Goal: Entertainment & Leisure: Browse casually

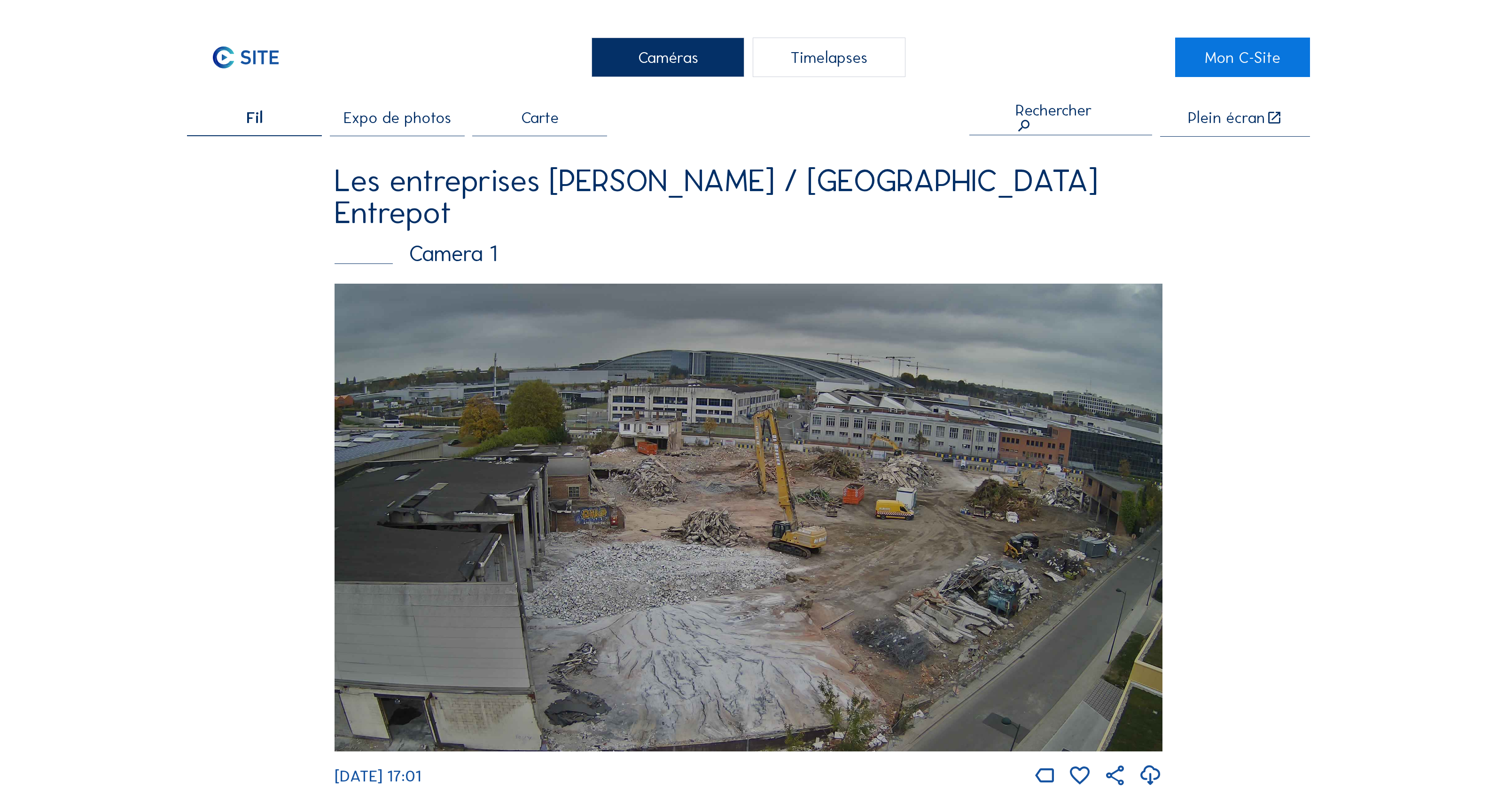
click at [525, 120] on span "Carte" at bounding box center [540, 118] width 38 height 16
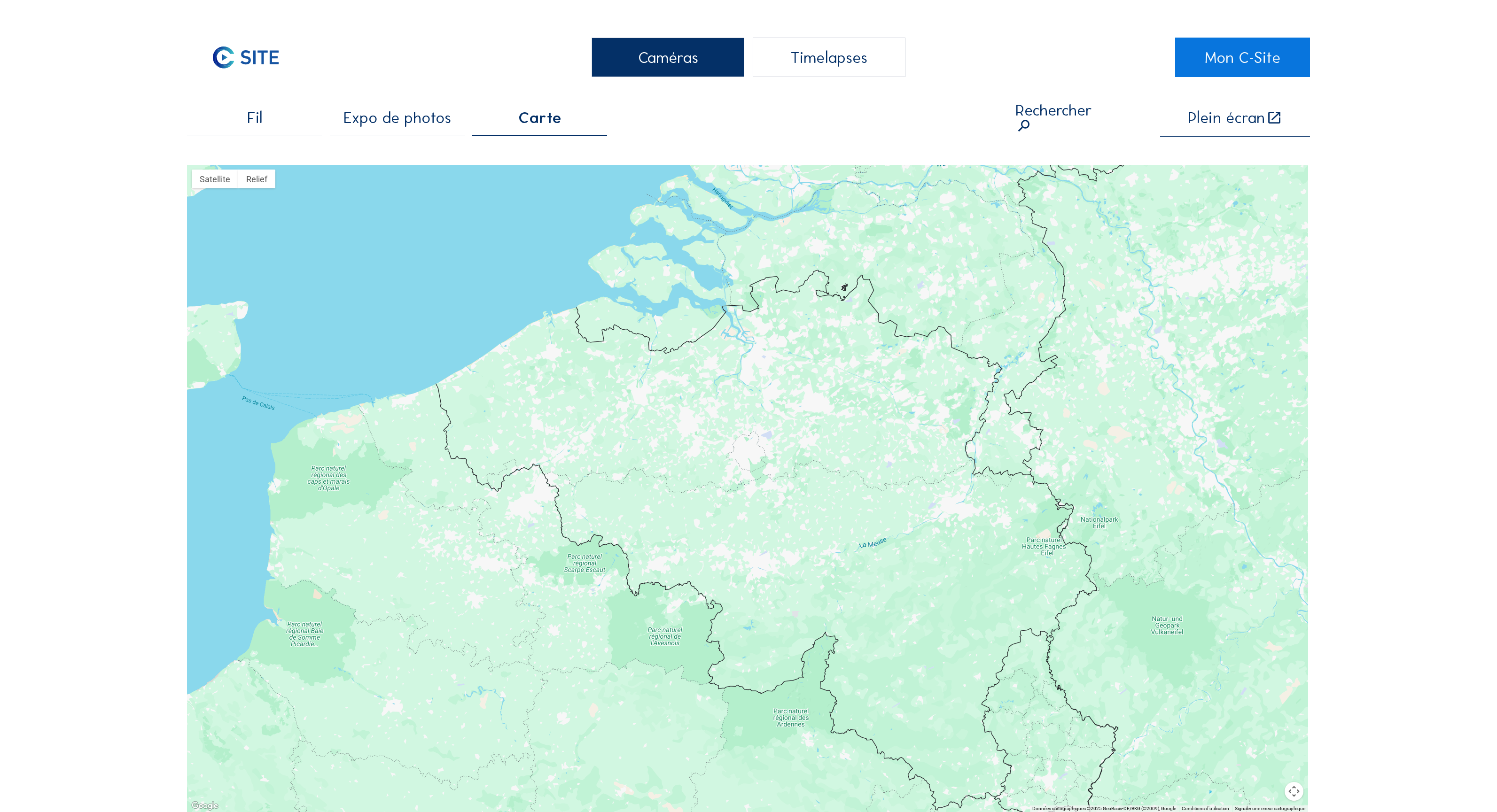
drag, startPoint x: 965, startPoint y: 592, endPoint x: 804, endPoint y: 470, distance: 202.0
click at [805, 459] on div at bounding box center [747, 488] width 1121 height 647
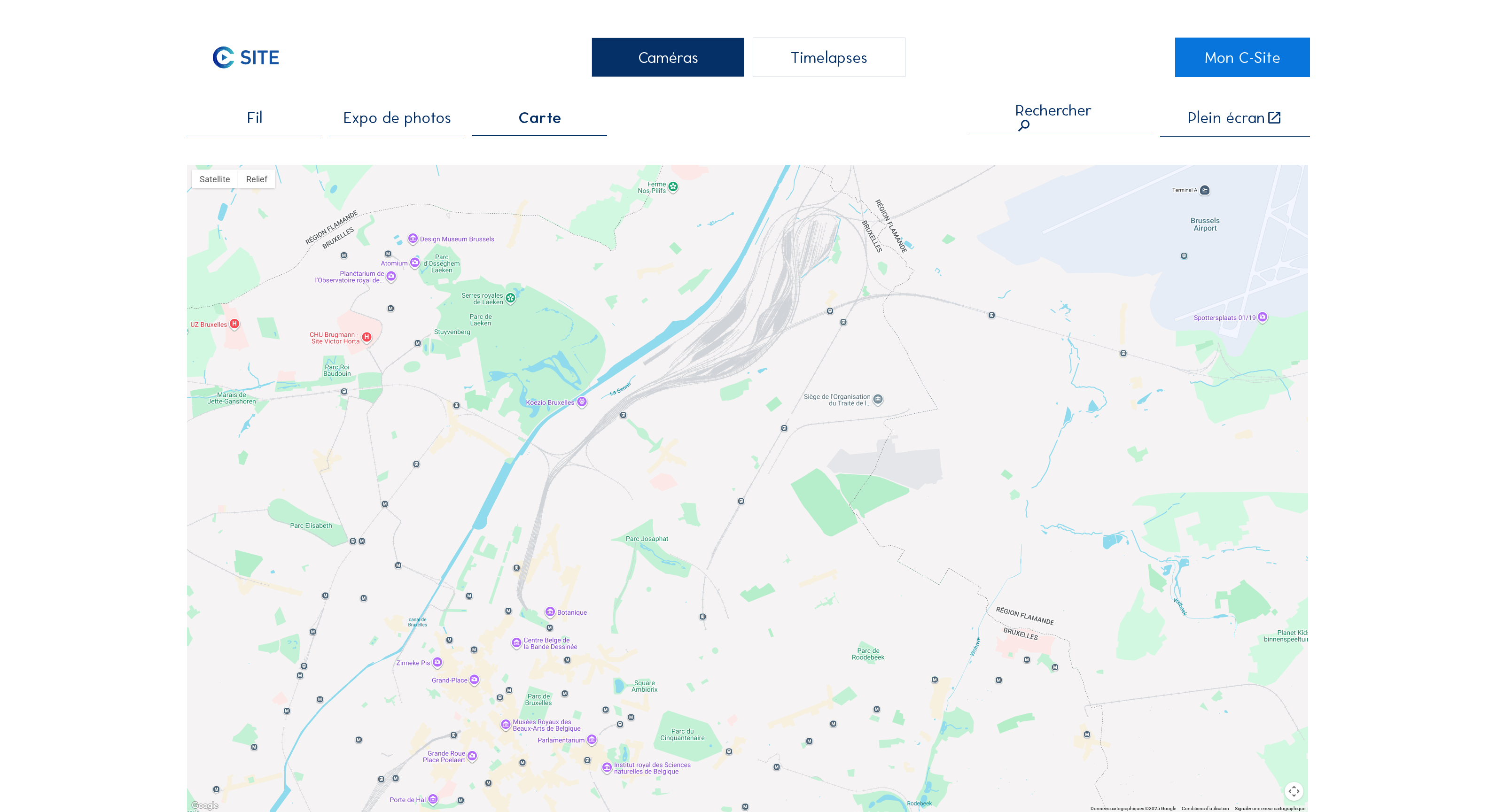
click at [387, 122] on span "Expo de photos" at bounding box center [397, 118] width 108 height 16
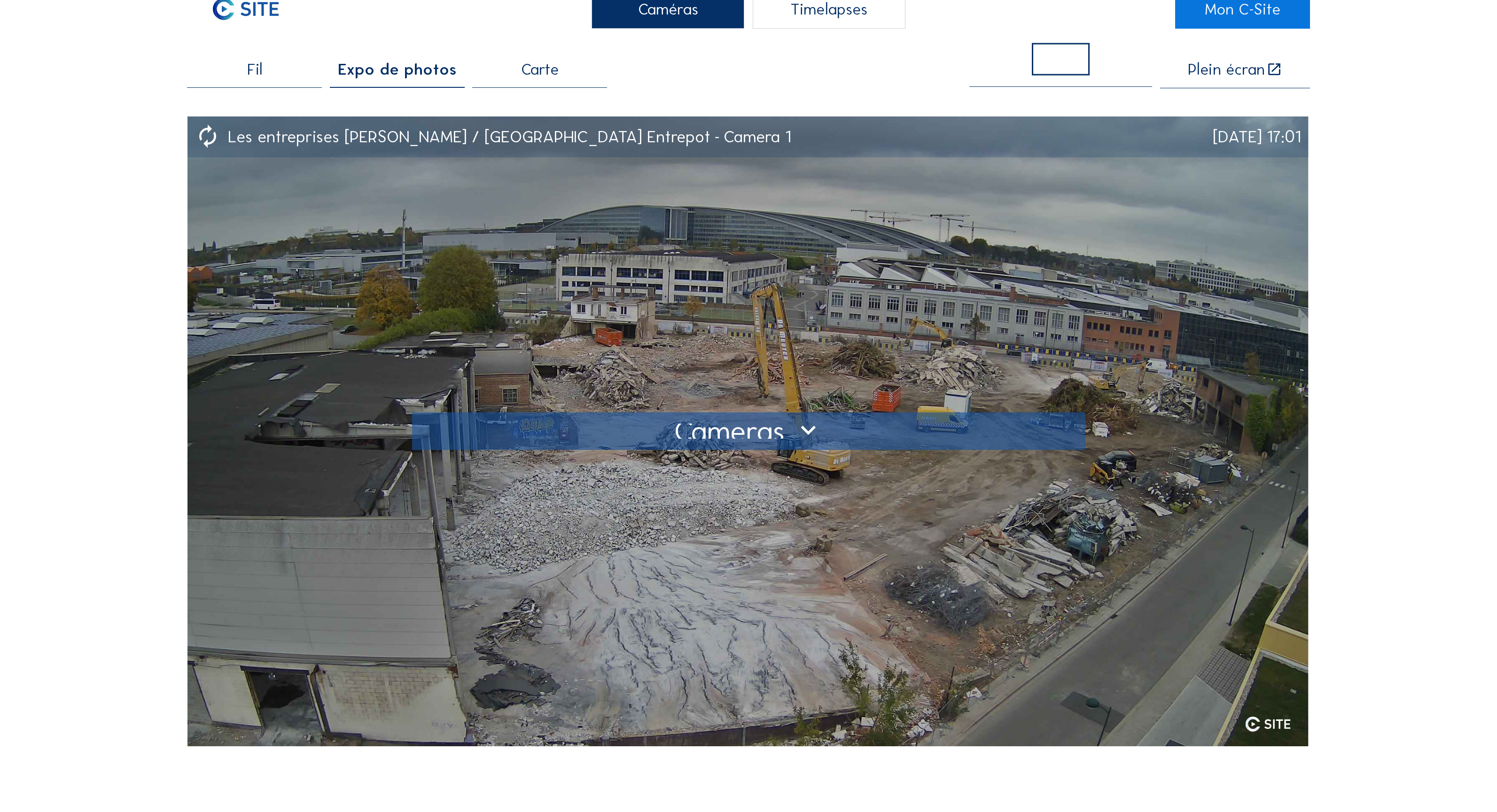
scroll to position [62, 0]
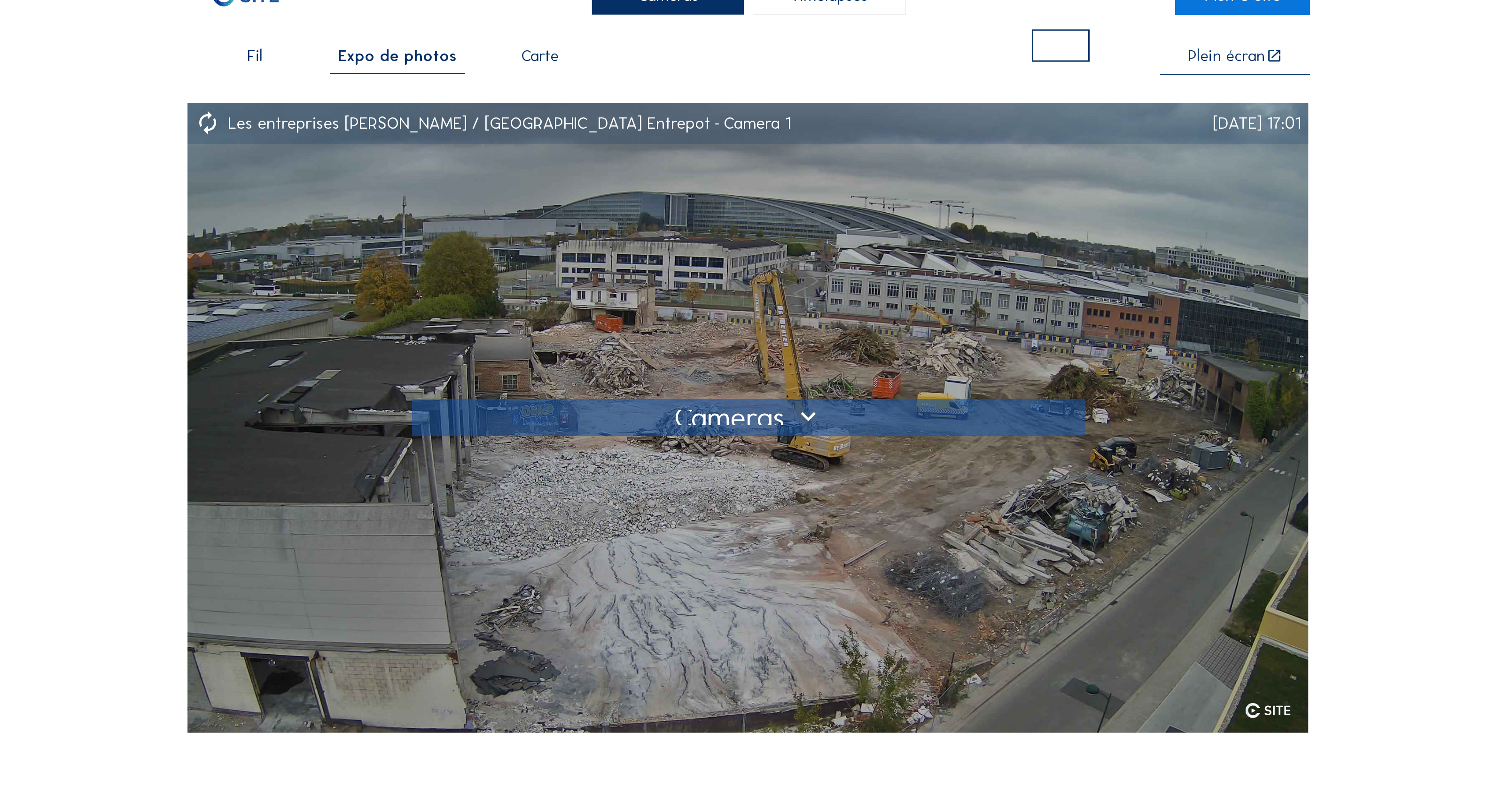
click at [742, 420] on div at bounding box center [748, 417] width 644 height 15
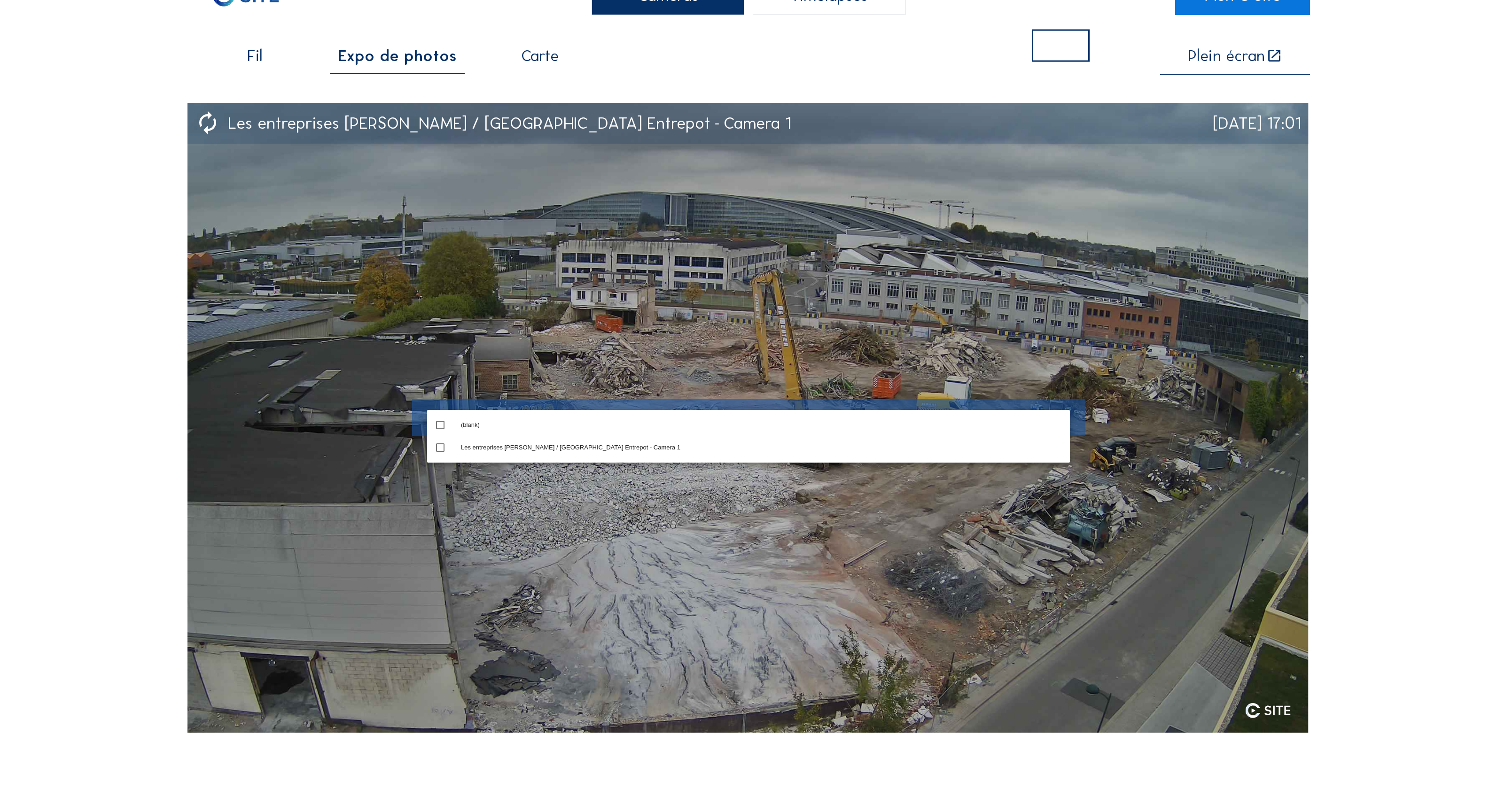
click at [630, 346] on img at bounding box center [747, 417] width 1121 height 629
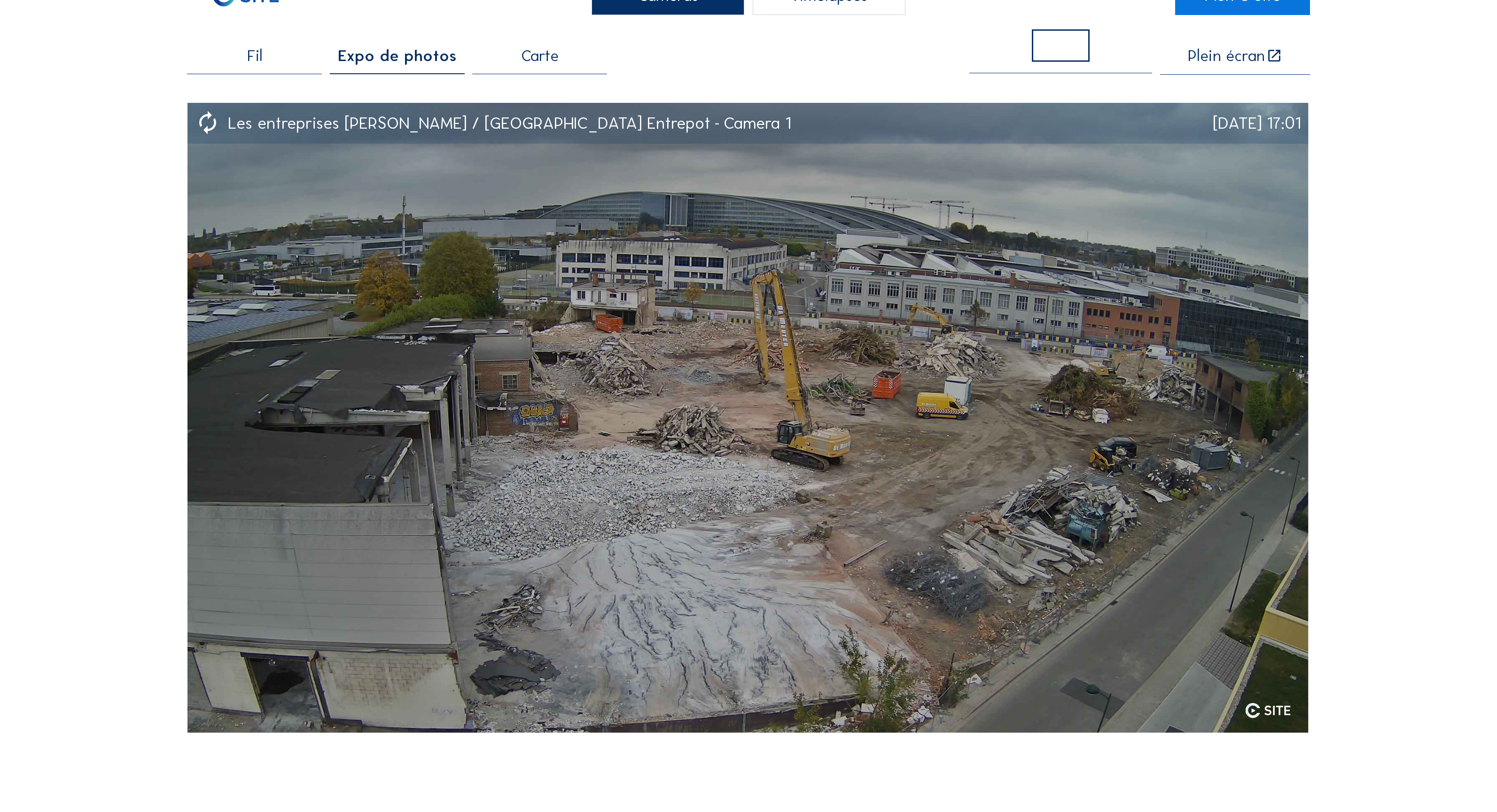
click at [264, 56] on div "Fil" at bounding box center [254, 61] width 135 height 26
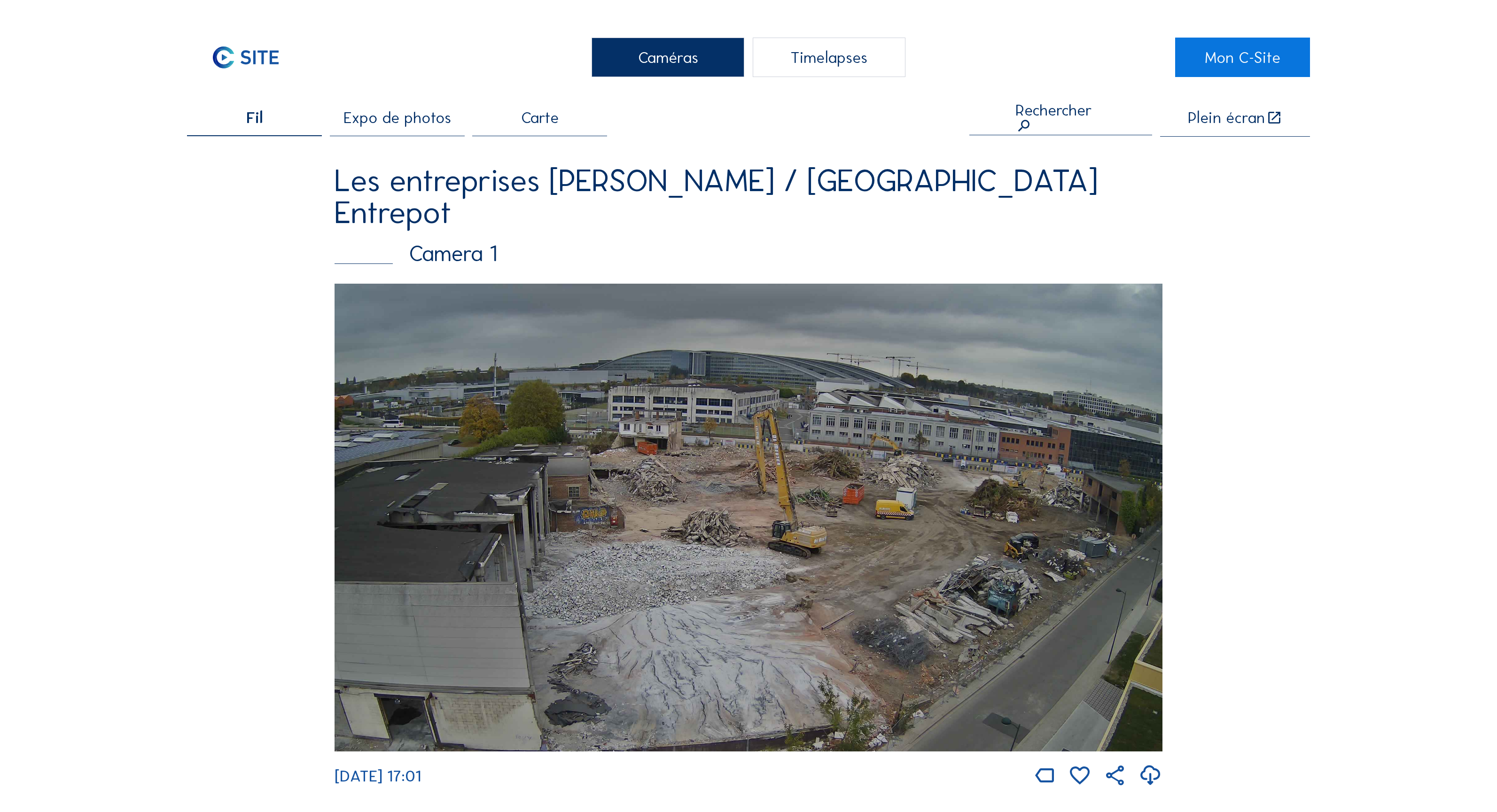
click at [801, 63] on div "Timelapses" at bounding box center [829, 58] width 153 height 40
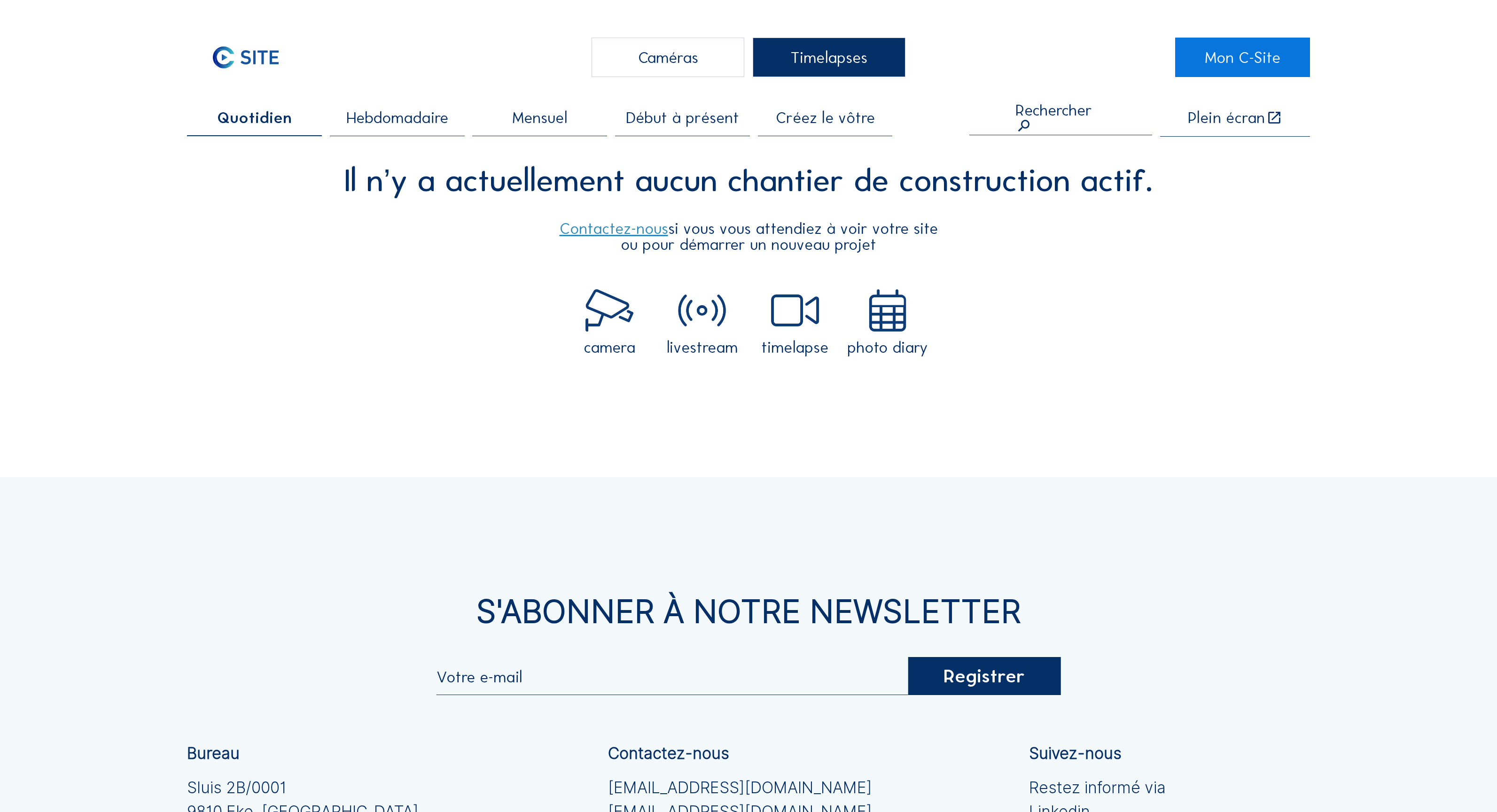
click at [567, 117] on span "Mensuel" at bounding box center [539, 118] width 55 height 16
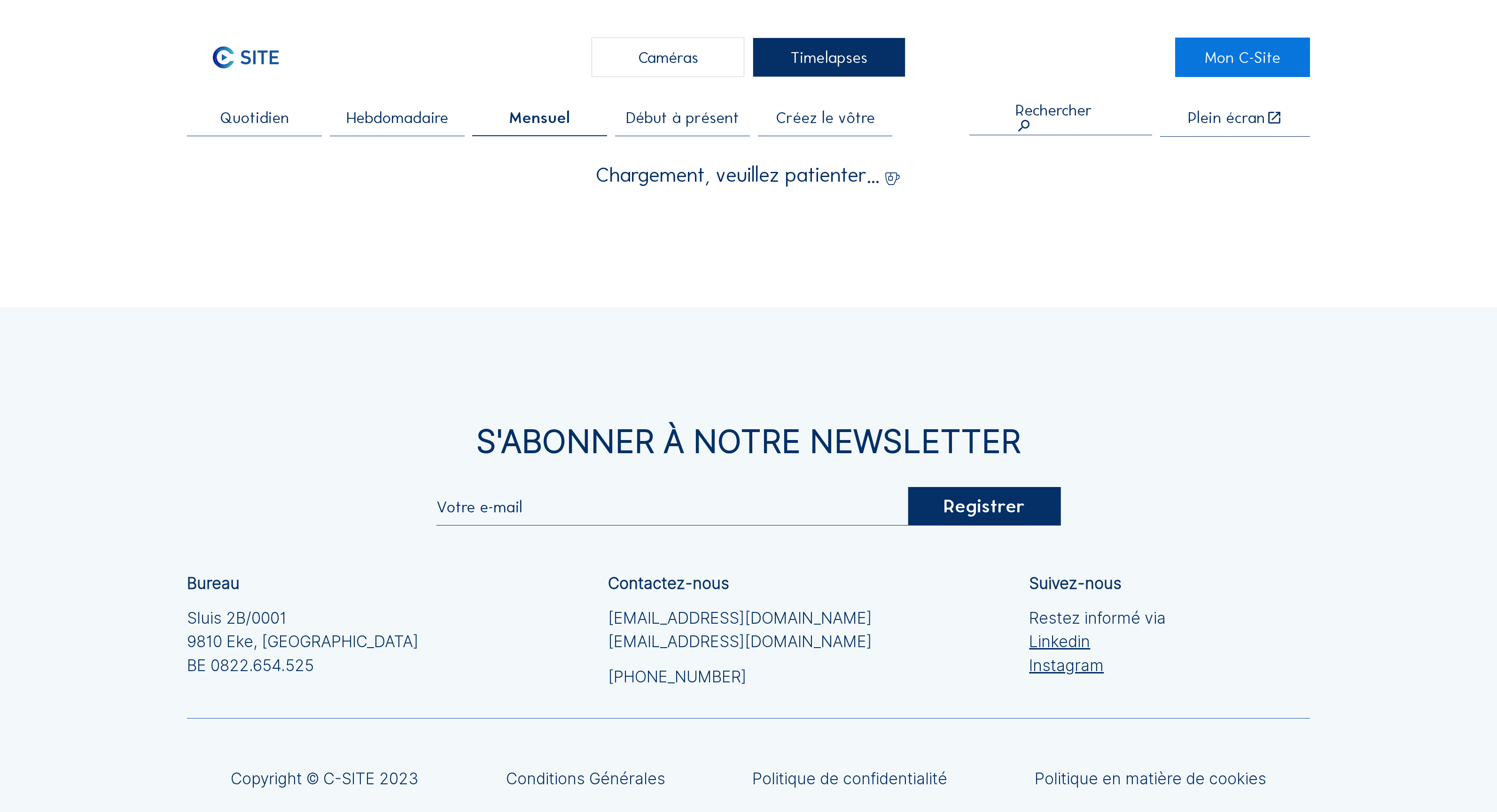
click at [441, 116] on span "Hebdomadaire" at bounding box center [397, 118] width 102 height 16
click at [290, 118] on div "Quotidien" at bounding box center [254, 123] width 135 height 26
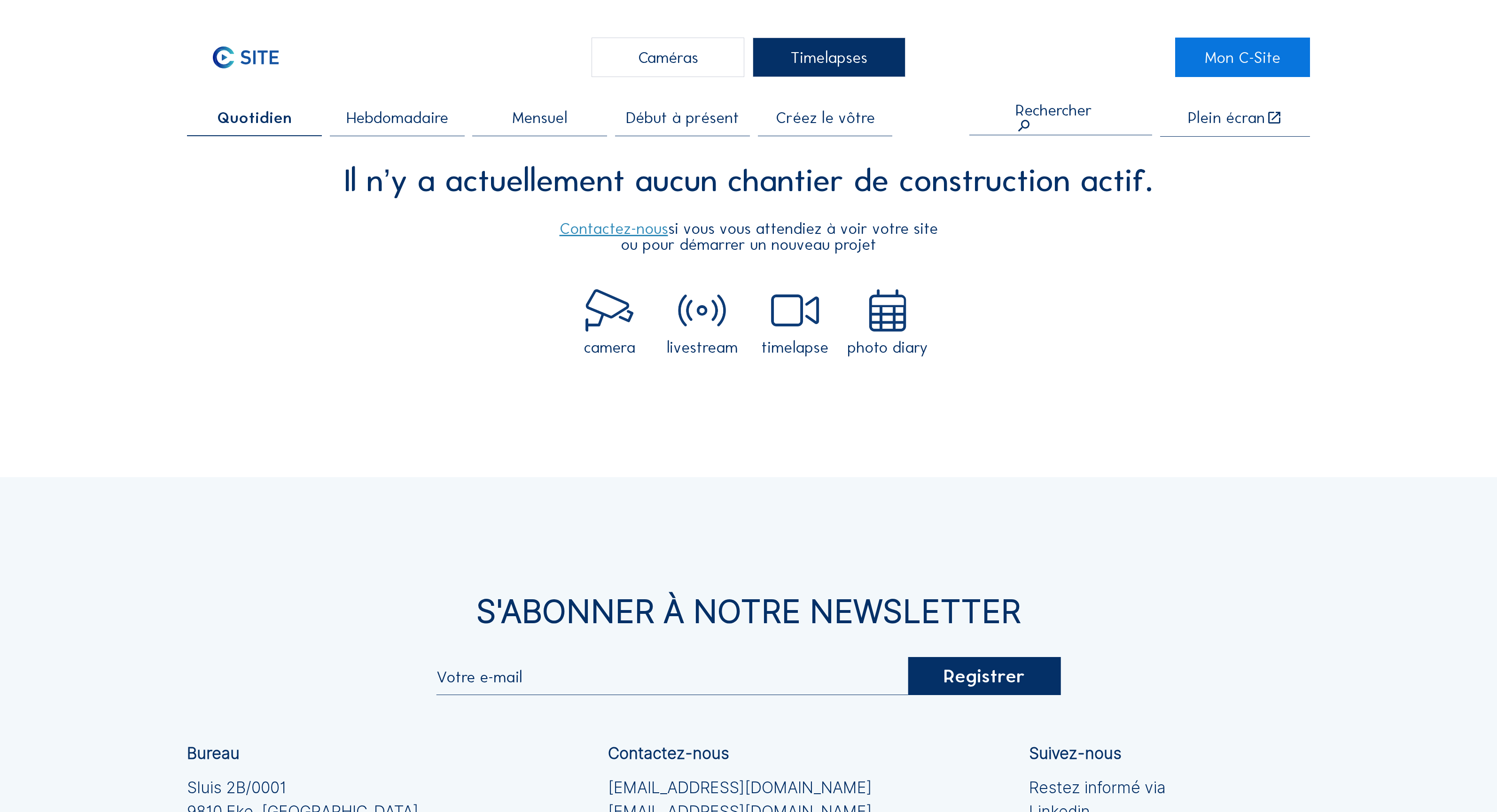
click at [629, 115] on span "Début à présent" at bounding box center [682, 118] width 113 height 16
click at [687, 58] on div "Caméras" at bounding box center [667, 58] width 153 height 40
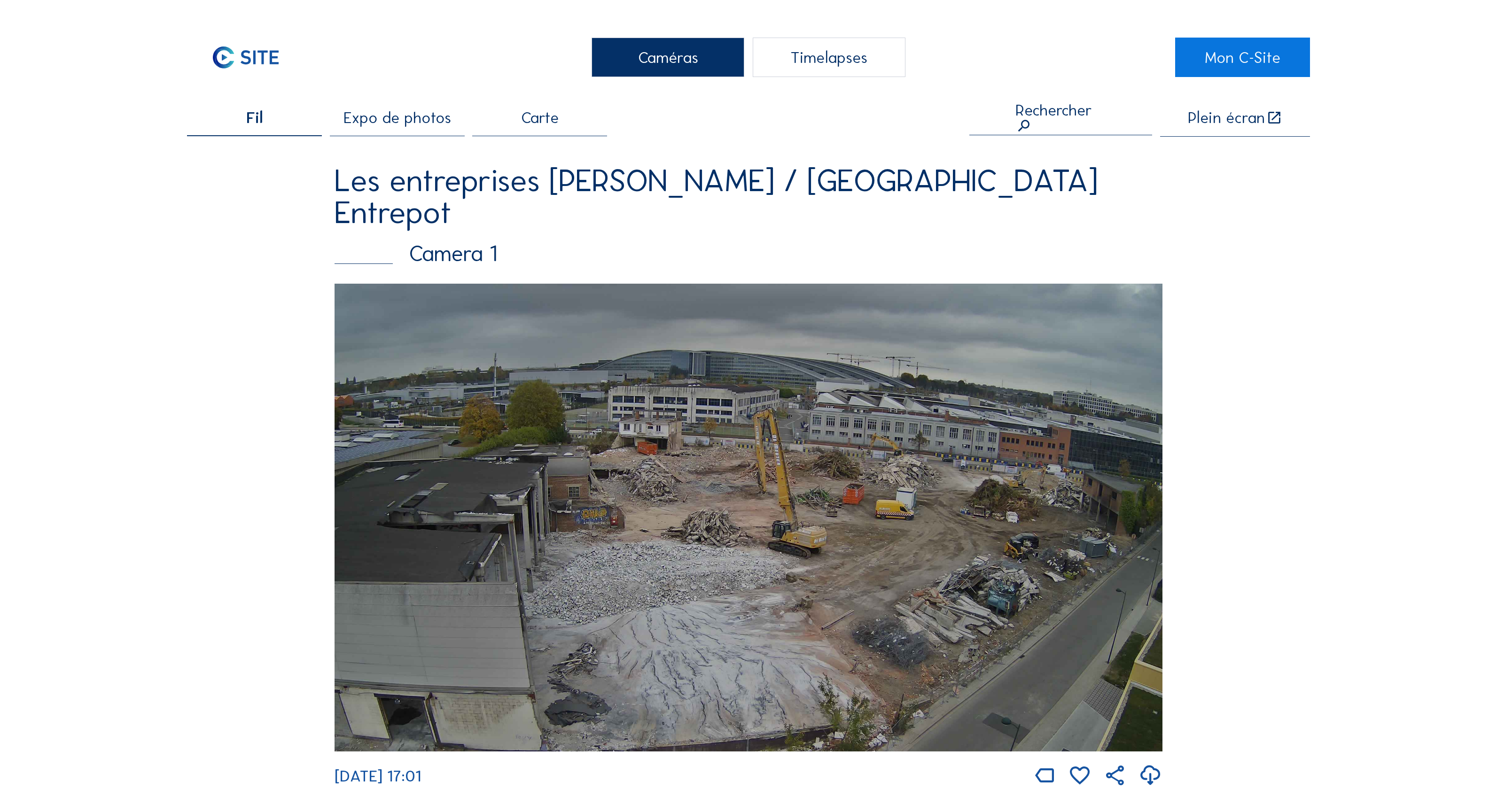
click at [805, 127] on div "Plein écran" at bounding box center [1235, 123] width 150 height 27
click at [805, 114] on div "Plein écran" at bounding box center [1226, 118] width 77 height 17
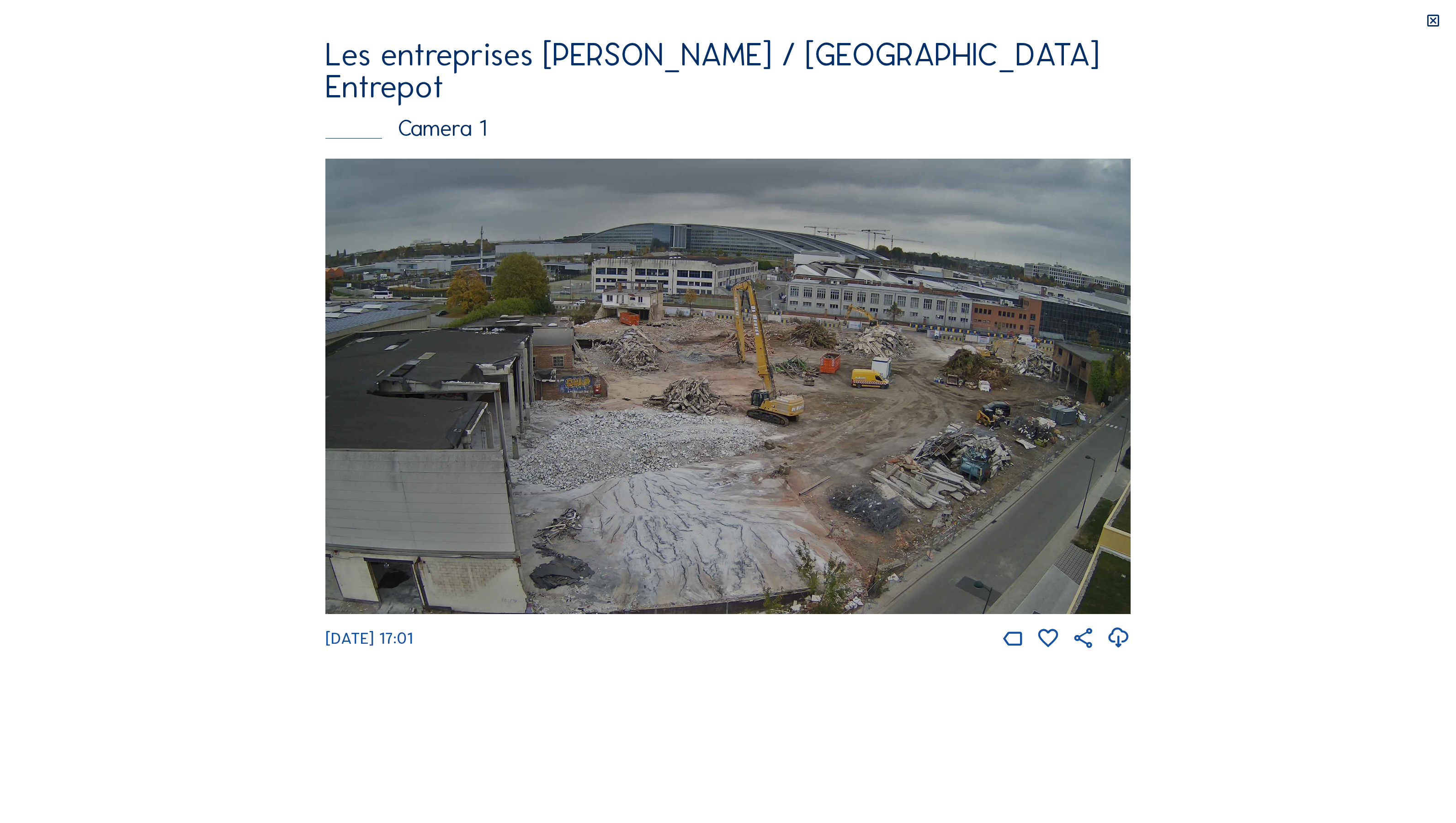
click at [783, 437] on img at bounding box center [727, 386] width 805 height 455
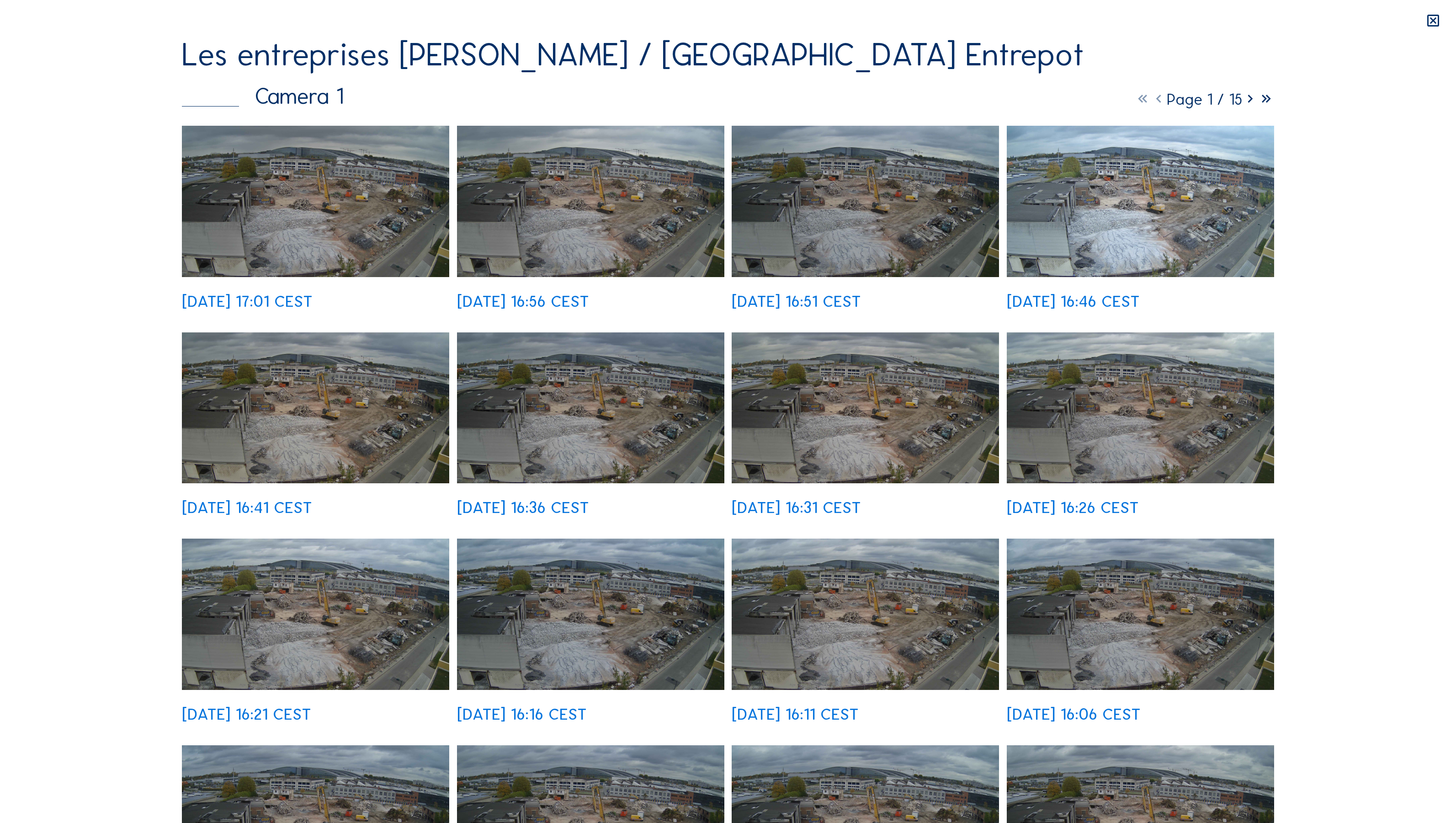
click at [601, 254] on img at bounding box center [591, 201] width 267 height 151
